Goal: Browse casually

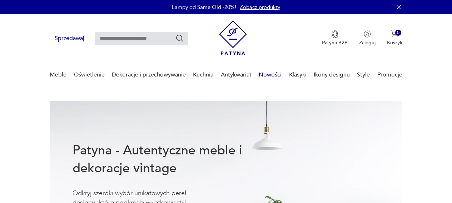
click at [265, 75] on link "Nowości" at bounding box center [270, 75] width 23 height 28
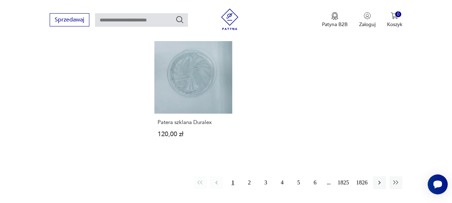
scroll to position [929, 0]
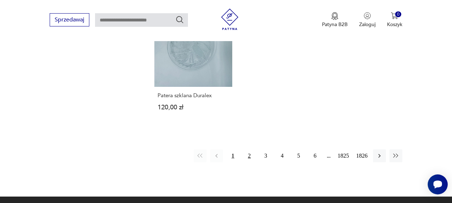
click at [247, 149] on button "2" at bounding box center [249, 155] width 13 height 13
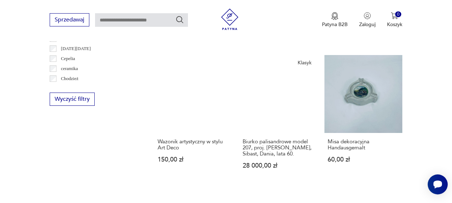
scroll to position [442, 0]
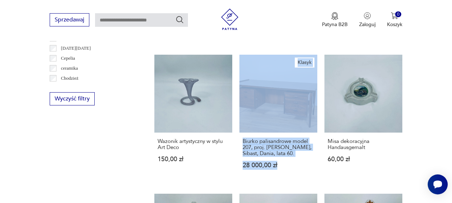
click at [431, 40] on div "Sprzedawaj Patyna B2B Zaloguj 0 Koszyk Twój koszyk ( 0 ) Brak produktów w koszy…" at bounding box center [226, 20] width 452 height 41
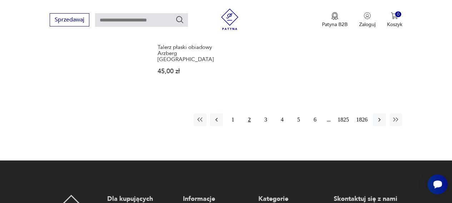
scroll to position [943, 0]
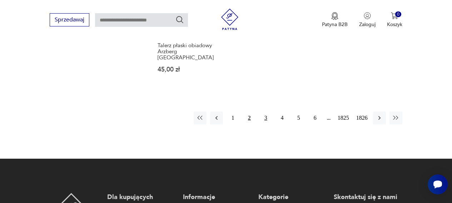
click at [266, 112] on button "3" at bounding box center [266, 118] width 13 height 13
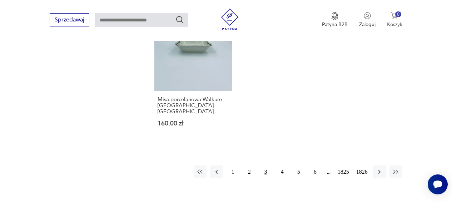
scroll to position [935, 0]
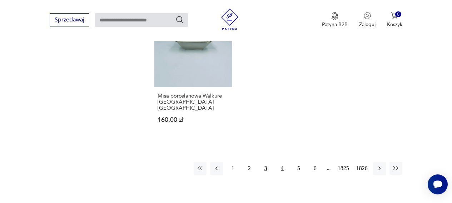
click at [278, 162] on button "4" at bounding box center [282, 168] width 13 height 13
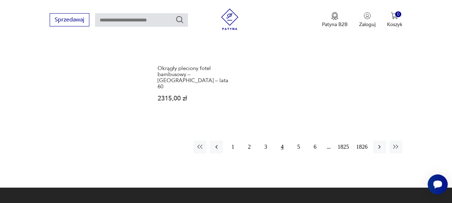
scroll to position [923, 0]
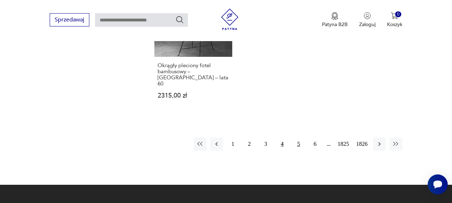
click at [297, 138] on button "5" at bounding box center [299, 144] width 13 height 13
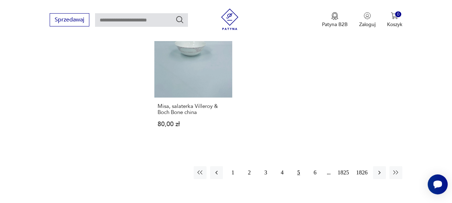
scroll to position [896, 0]
click at [313, 165] on button "6" at bounding box center [315, 171] width 13 height 13
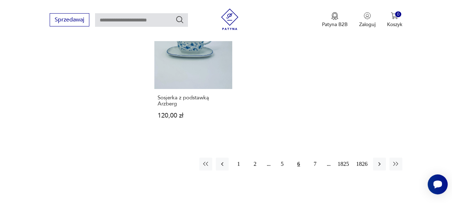
scroll to position [898, 0]
click at [313, 157] on button "7" at bounding box center [315, 163] width 13 height 13
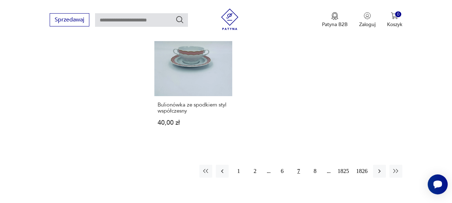
scroll to position [896, 0]
click at [314, 165] on button "8" at bounding box center [315, 171] width 13 height 13
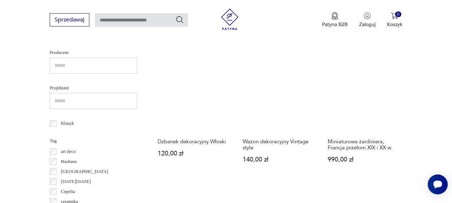
scroll to position [93, 0]
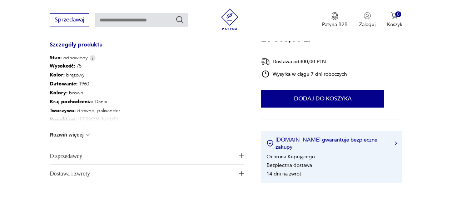
scroll to position [412, 0]
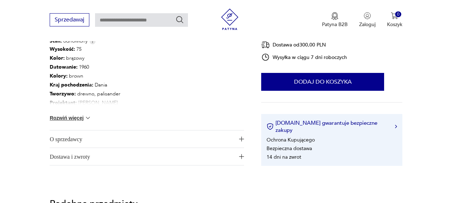
click at [57, 137] on span "O sprzedawcy" at bounding box center [142, 139] width 185 height 17
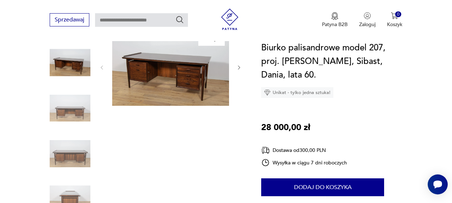
scroll to position [78, 0]
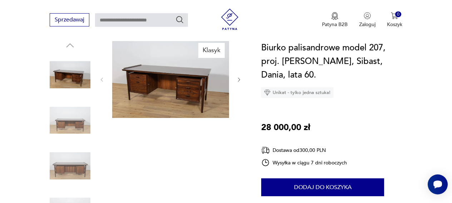
click at [240, 80] on icon "button" at bounding box center [239, 80] width 6 height 6
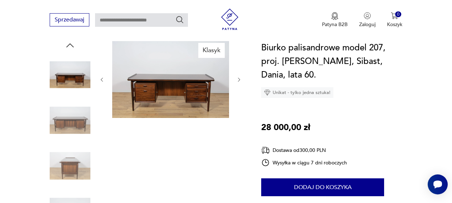
click at [240, 80] on icon "button" at bounding box center [239, 80] width 6 height 6
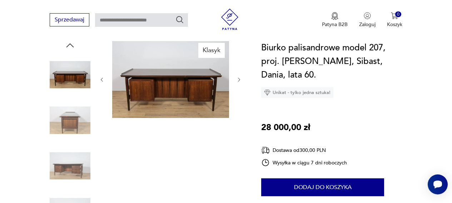
click at [240, 80] on icon "button" at bounding box center [239, 80] width 6 height 6
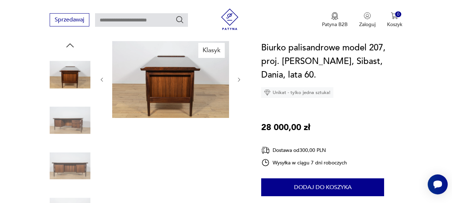
click at [240, 80] on icon "button" at bounding box center [239, 80] width 6 height 6
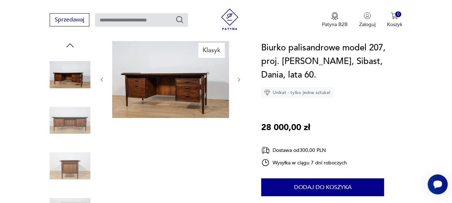
click at [240, 80] on icon "button" at bounding box center [239, 80] width 6 height 6
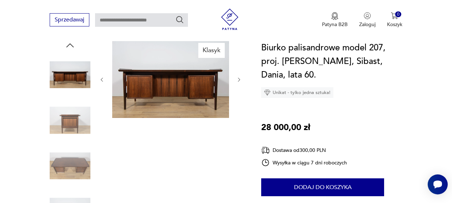
click at [240, 80] on icon "button" at bounding box center [239, 80] width 6 height 6
